Goal: Information Seeking & Learning: Find specific fact

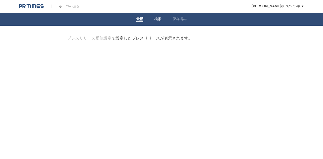
click at [157, 20] on link "検索" at bounding box center [157, 19] width 7 height 5
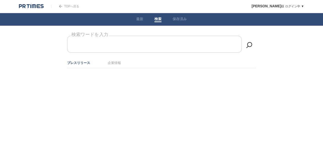
click at [155, 46] on input "検索ワードを入力" at bounding box center [154, 44] width 174 height 17
click at [152, 43] on input "検索ワードを入力" at bounding box center [154, 44] width 174 height 17
click at [115, 64] on link "企業情報" at bounding box center [114, 63] width 13 height 4
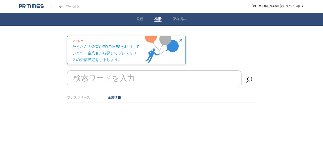
click at [133, 70] on form "検索ワードを入力" at bounding box center [161, 70] width 189 height 0
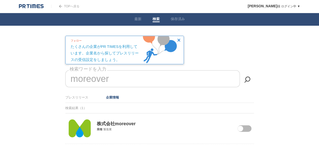
type input "moreover"
click at [184, 135] on section "株式会社moreover 業種 製造業" at bounding box center [159, 128] width 189 height 30
click at [85, 129] on img at bounding box center [79, 129] width 23 height 20
